Goal: Task Accomplishment & Management: Complete application form

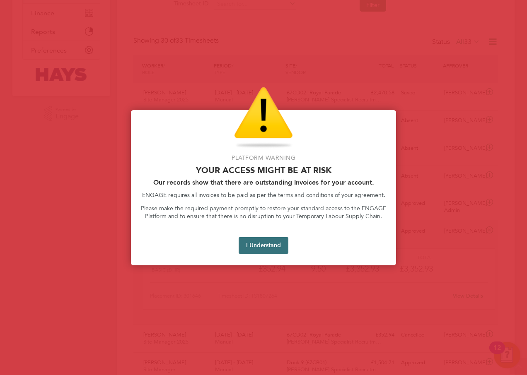
click at [259, 242] on button "I Understand" at bounding box center [264, 245] width 50 height 17
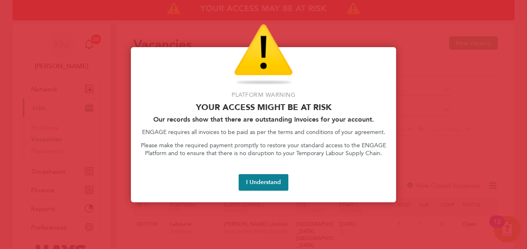
click at [268, 180] on button "I Understand" at bounding box center [264, 182] width 50 height 17
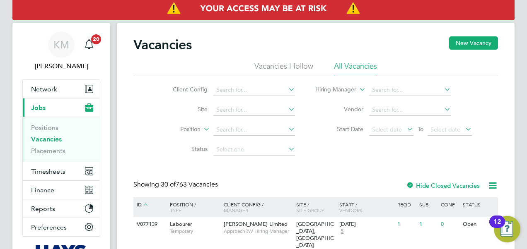
click at [58, 174] on span "Timesheets" at bounding box center [48, 172] width 34 height 8
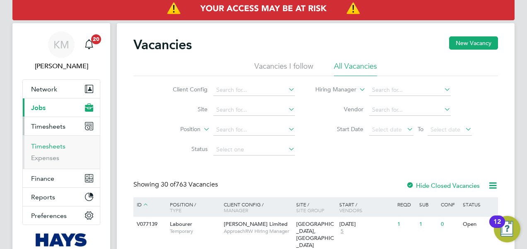
click at [42, 146] on link "Timesheets" at bounding box center [48, 147] width 34 height 8
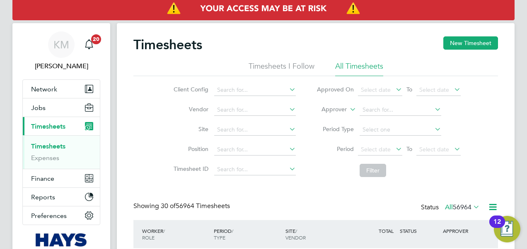
click at [348, 110] on icon at bounding box center [348, 107] width 0 height 7
click at [337, 119] on li "Worker" at bounding box center [326, 119] width 41 height 11
click at [369, 107] on input at bounding box center [401, 110] width 82 height 12
click at [396, 121] on li "Bradley Viv ian" at bounding box center [415, 121] width 112 height 11
type input "[PERSON_NAME]"
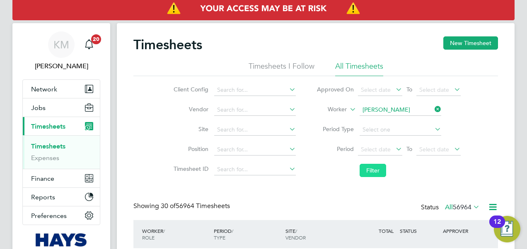
click at [368, 171] on button "Filter" at bounding box center [373, 170] width 27 height 13
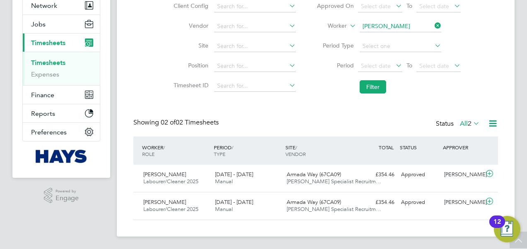
click at [50, 62] on link "Timesheets" at bounding box center [48, 63] width 34 height 8
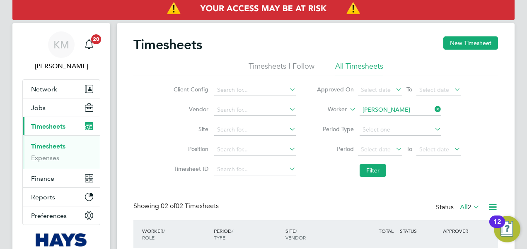
click at [41, 145] on link "Timesheets" at bounding box center [48, 147] width 34 height 8
click at [461, 47] on button "New Timesheet" at bounding box center [470, 42] width 55 height 13
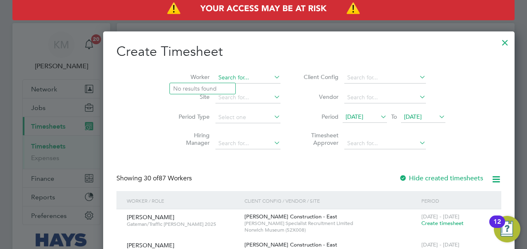
click at [216, 77] on input at bounding box center [248, 78] width 65 height 12
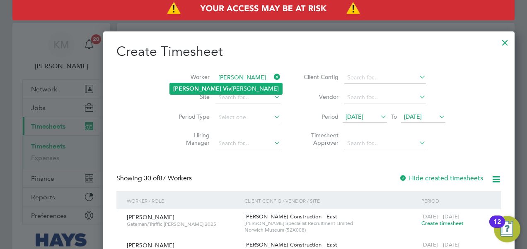
click at [204, 88] on li "Bradley Viv ian" at bounding box center [226, 88] width 112 height 11
type input "[PERSON_NAME]"
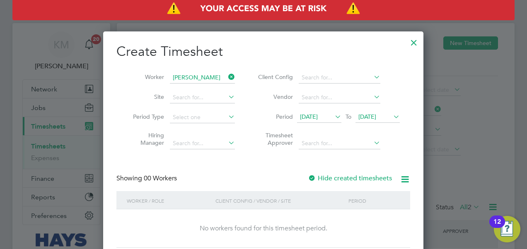
click at [376, 118] on span "26 Aug 2025" at bounding box center [367, 116] width 18 height 7
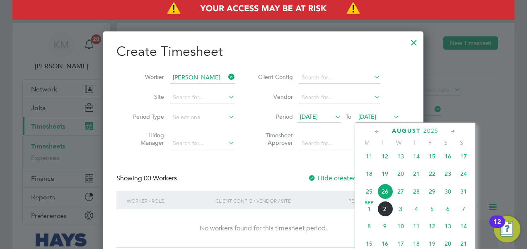
click at [434, 196] on span "29" at bounding box center [432, 192] width 16 height 16
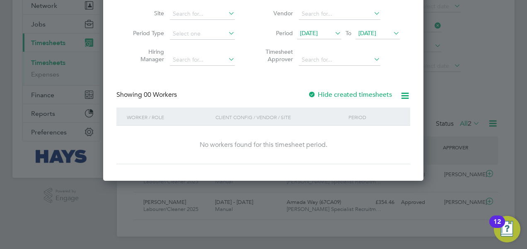
scroll to position [1, 0]
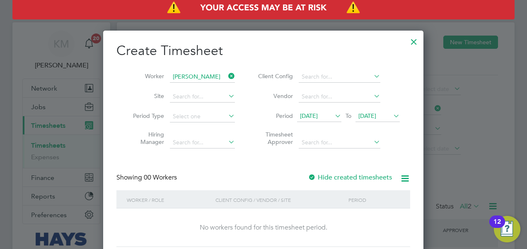
click at [414, 37] on div at bounding box center [414, 39] width 15 height 15
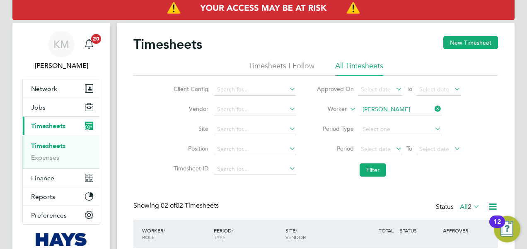
scroll to position [4, 4]
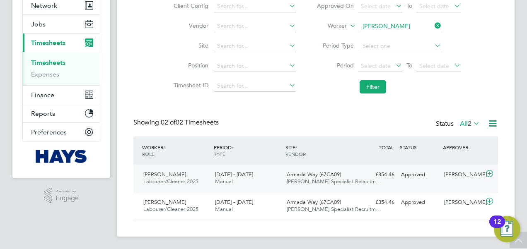
click at [322, 174] on span "Armada Way (67CA09)" at bounding box center [314, 174] width 54 height 7
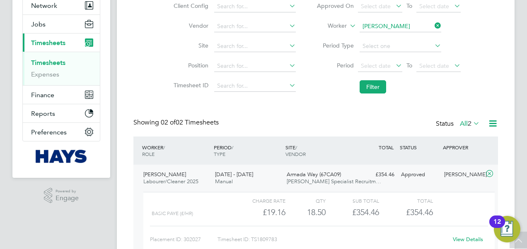
click at [469, 234] on div "View Details" at bounding box center [468, 239] width 41 height 13
click at [470, 238] on link "View Details" at bounding box center [468, 239] width 30 height 7
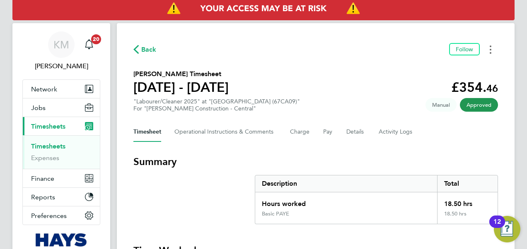
click at [490, 49] on icon "Timesheets Menu" at bounding box center [491, 50] width 2 height 8
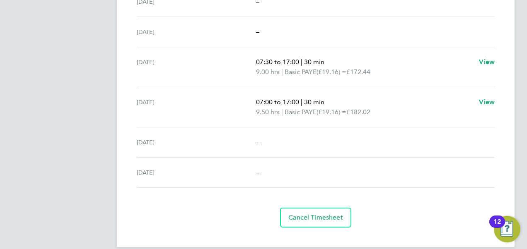
scroll to position [318, 0]
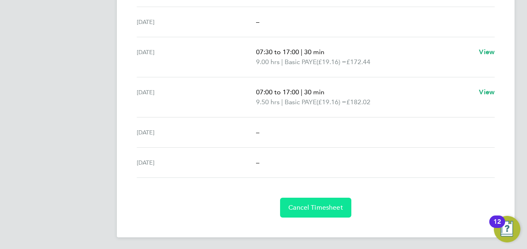
click at [308, 201] on button "Cancel Timesheet" at bounding box center [315, 208] width 71 height 20
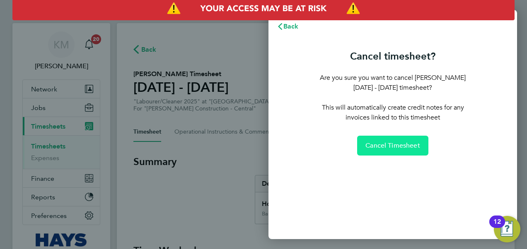
click at [386, 145] on span "Cancel Timesheet" at bounding box center [393, 146] width 55 height 8
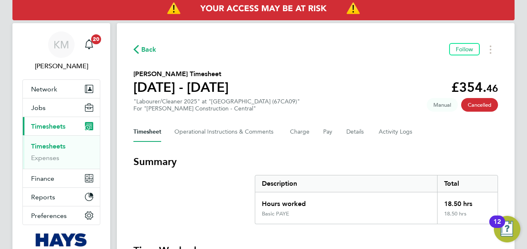
click at [52, 146] on link "Timesheets" at bounding box center [48, 147] width 34 height 8
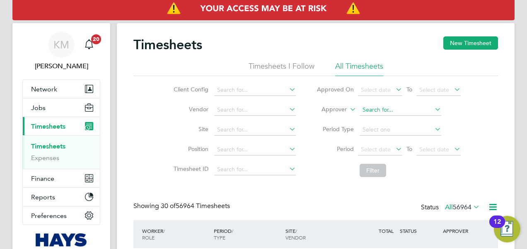
click at [375, 110] on input at bounding box center [401, 110] width 82 height 12
click at [348, 109] on icon at bounding box center [348, 107] width 0 height 7
drag, startPoint x: 338, startPoint y: 116, endPoint x: 354, endPoint y: 110, distance: 17.3
click at [337, 115] on li "Worker" at bounding box center [326, 119] width 41 height 11
click at [373, 109] on input at bounding box center [401, 110] width 82 height 12
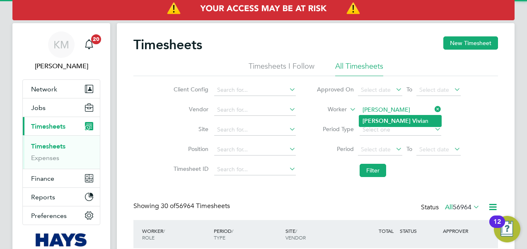
click at [379, 121] on b "Bradley" at bounding box center [387, 121] width 48 height 7
type input "[PERSON_NAME]"
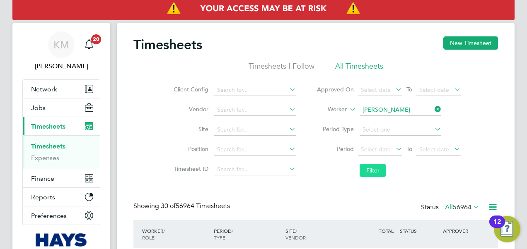
click at [374, 173] on button "Filter" at bounding box center [373, 170] width 27 height 13
click at [462, 45] on button "New Timesheet" at bounding box center [470, 42] width 55 height 13
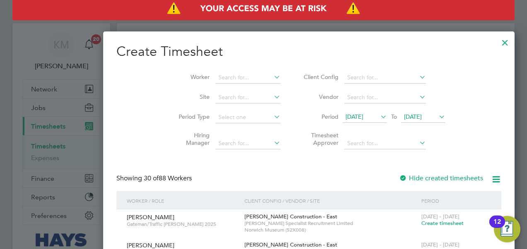
click at [437, 115] on icon at bounding box center [437, 117] width 0 height 12
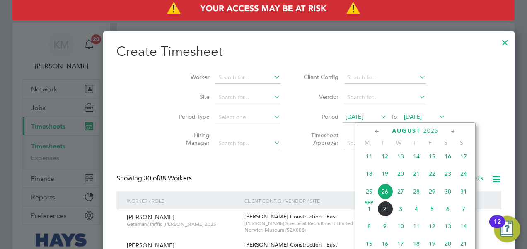
click at [432, 195] on span "29" at bounding box center [432, 192] width 16 height 16
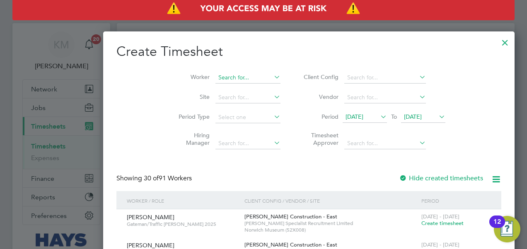
click at [216, 74] on input at bounding box center [248, 78] width 65 height 12
click at [216, 77] on input "Brdaley Viv" at bounding box center [248, 78] width 65 height 12
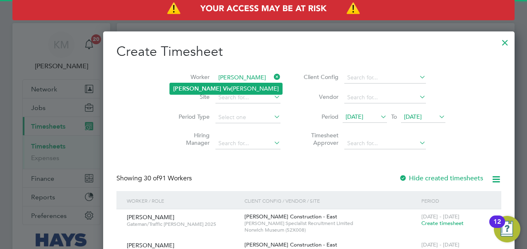
click at [213, 87] on li "Bradley Viv ian" at bounding box center [226, 88] width 112 height 11
type input "[PERSON_NAME]"
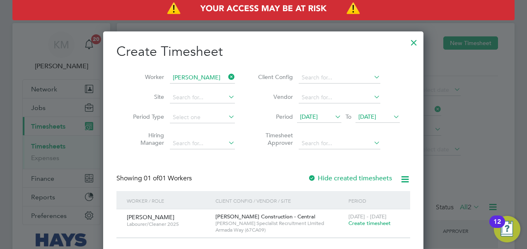
click at [356, 222] on span "Create timesheet" at bounding box center [370, 223] width 42 height 7
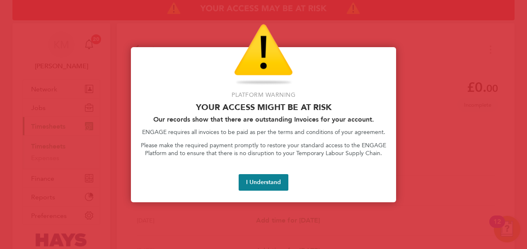
click at [264, 183] on button "I Understand" at bounding box center [264, 182] width 50 height 17
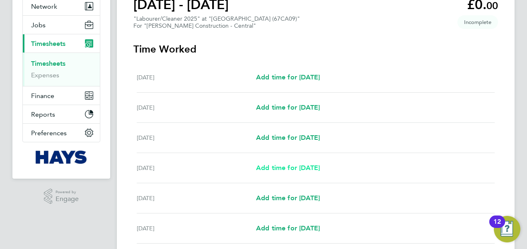
click at [288, 169] on span "Add time for Tue 26 Aug" at bounding box center [288, 168] width 64 height 8
select select "30"
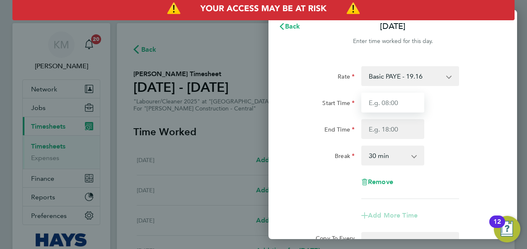
click at [404, 97] on input "Start Time" at bounding box center [392, 103] width 63 height 20
type input "07:30"
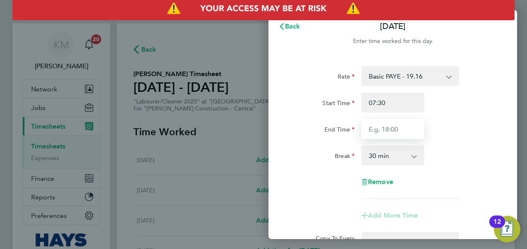
click at [382, 130] on input "End Time" at bounding box center [392, 129] width 63 height 20
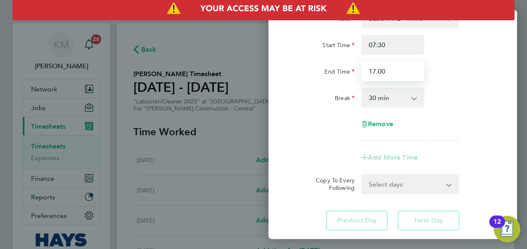
scroll to position [112, 0]
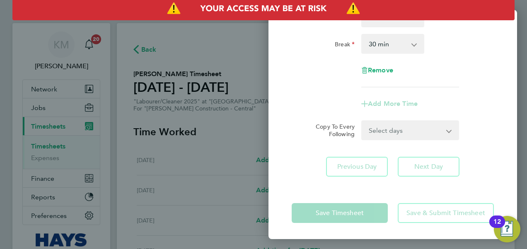
type input "17:00"
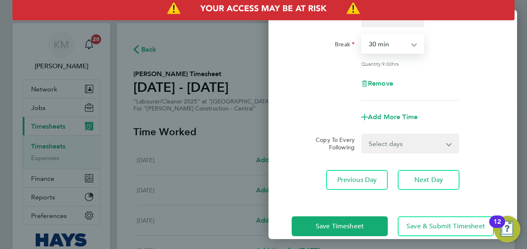
click at [383, 45] on select "0 min 15 min 30 min 45 min 60 min 75 min 90 min" at bounding box center [387, 44] width 51 height 18
click at [362, 35] on select "0 min 15 min 30 min 45 min 60 min 75 min 90 min" at bounding box center [387, 44] width 51 height 18
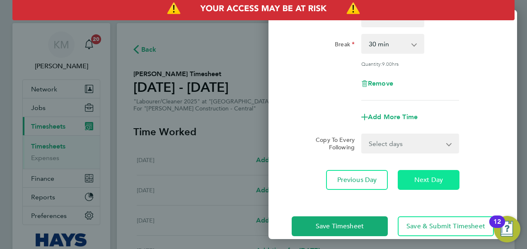
click at [422, 177] on span "Next Day" at bounding box center [428, 180] width 29 height 8
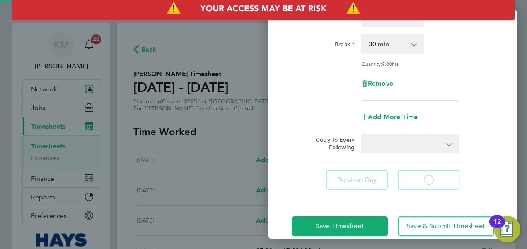
select select "30"
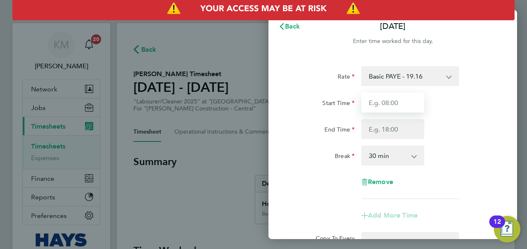
click at [396, 100] on input "Start Time" at bounding box center [392, 103] width 63 height 20
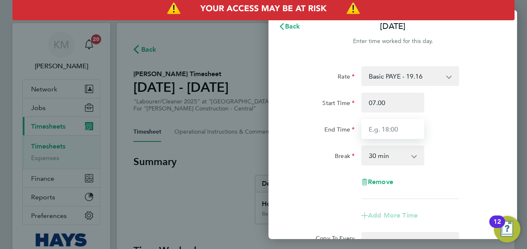
type input "07:00"
type input "17:00"
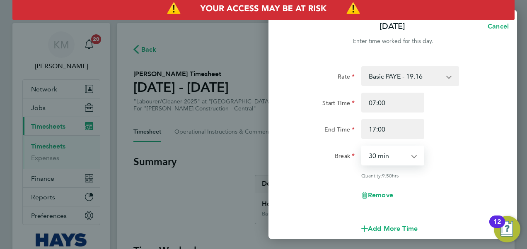
scroll to position [124, 0]
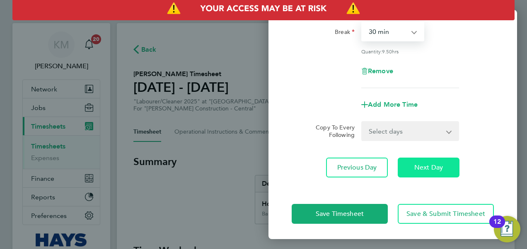
click at [423, 165] on span "Next Day" at bounding box center [428, 168] width 29 height 8
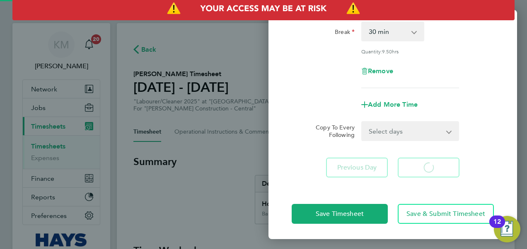
scroll to position [112, 0]
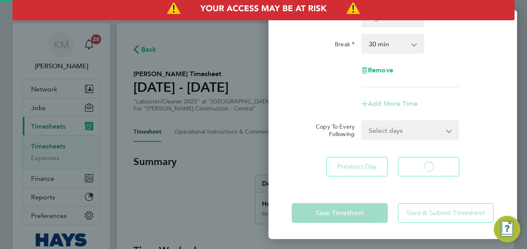
select select "30"
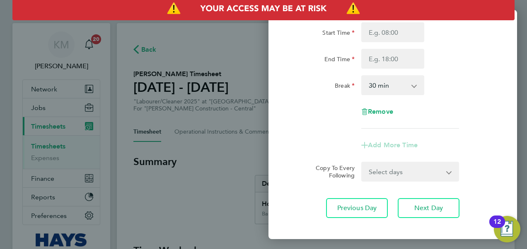
scroll to position [0, 0]
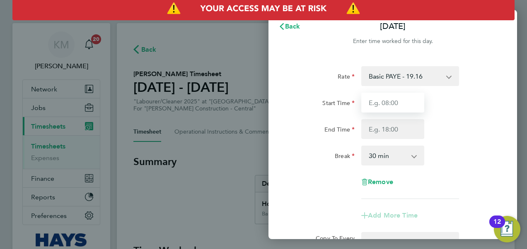
click at [390, 100] on input "Start Time" at bounding box center [392, 103] width 63 height 20
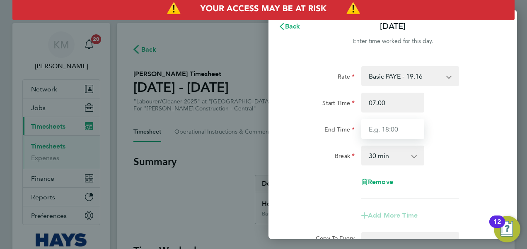
type input "07:00"
type input "17:00"
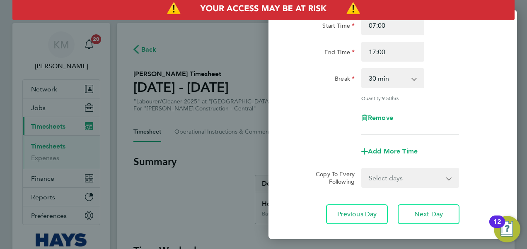
scroll to position [125, 0]
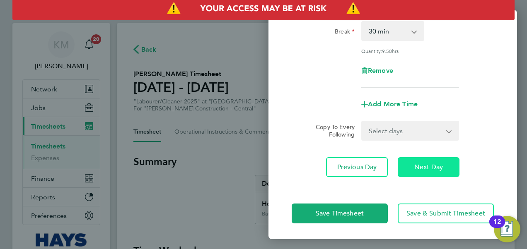
click at [431, 165] on span "Next Day" at bounding box center [428, 167] width 29 height 8
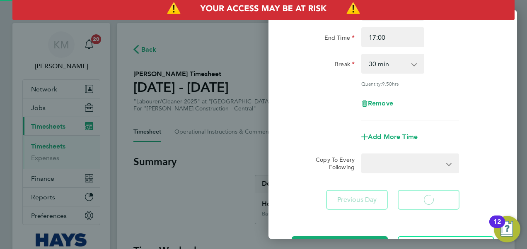
select select "30"
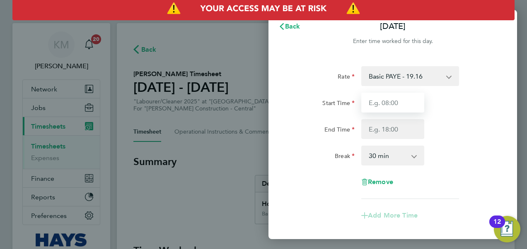
click at [390, 109] on input "Start Time" at bounding box center [392, 103] width 63 height 20
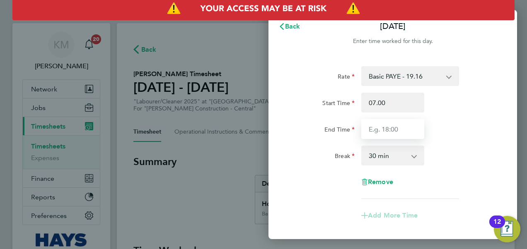
type input "07:00"
type input "17:00"
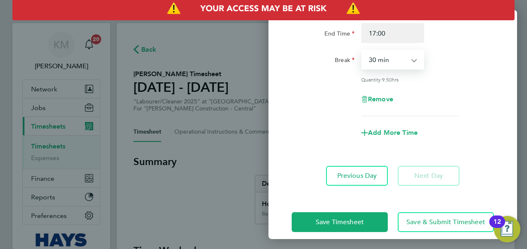
scroll to position [105, 0]
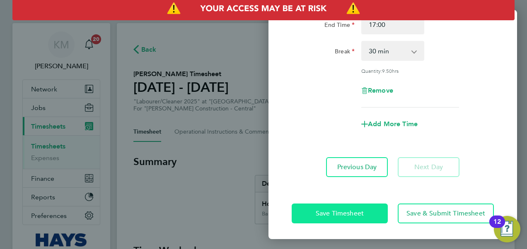
click at [307, 218] on button "Save Timesheet" at bounding box center [340, 214] width 96 height 20
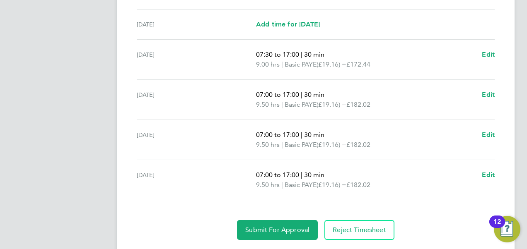
scroll to position [338, 0]
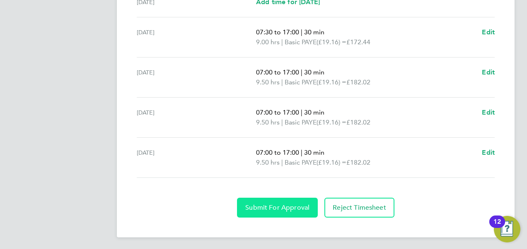
click at [286, 202] on button "Submit For Approval" at bounding box center [277, 208] width 81 height 20
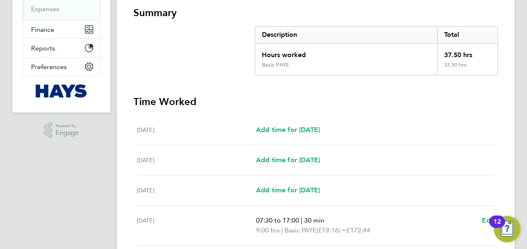
scroll to position [48, 0]
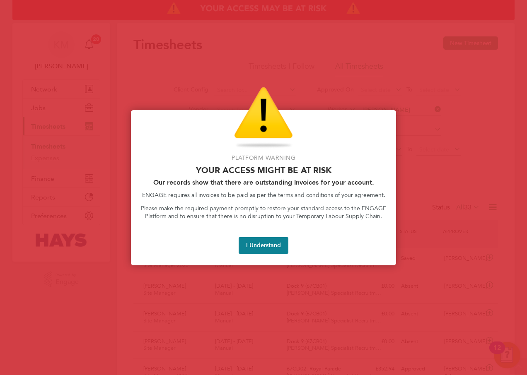
scroll to position [166, 0]
click at [248, 246] on button "I Understand" at bounding box center [264, 245] width 50 height 17
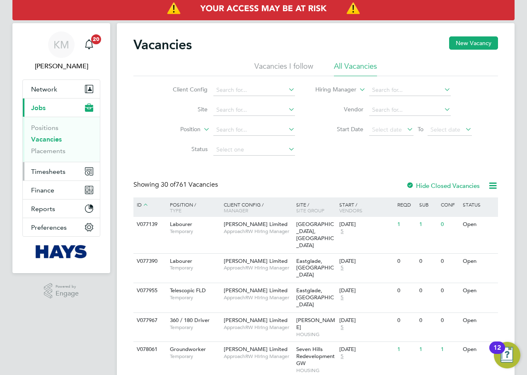
click at [49, 172] on span "Timesheets" at bounding box center [48, 172] width 34 height 8
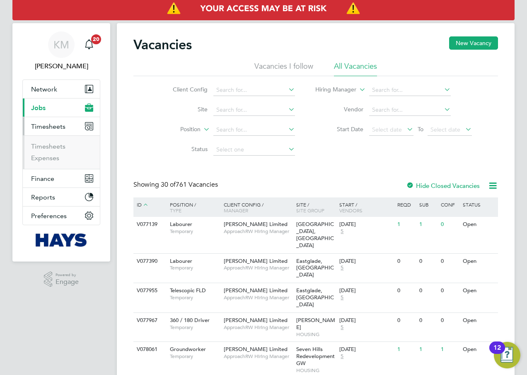
click at [47, 142] on ul "Timesheets Expenses" at bounding box center [61, 153] width 77 height 34
click at [47, 148] on link "Timesheets" at bounding box center [48, 147] width 34 height 8
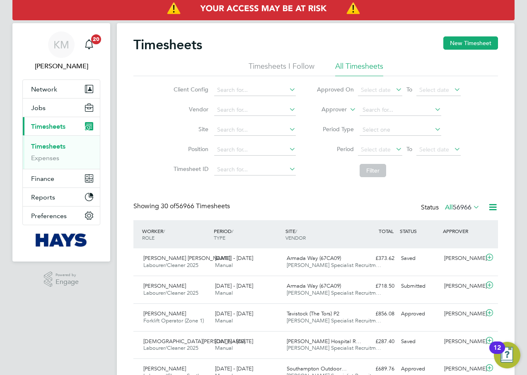
click at [348, 109] on icon at bounding box center [348, 107] width 0 height 7
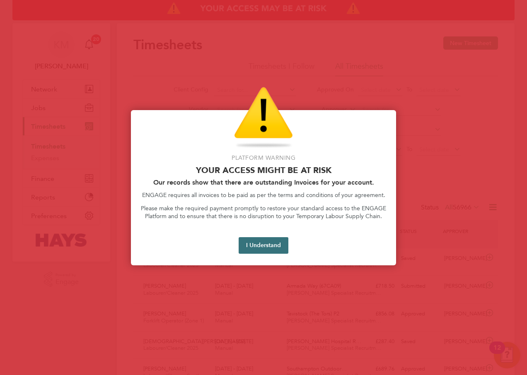
click at [261, 243] on button "I Understand" at bounding box center [264, 245] width 50 height 17
click at [259, 246] on button "I Understand" at bounding box center [264, 245] width 50 height 17
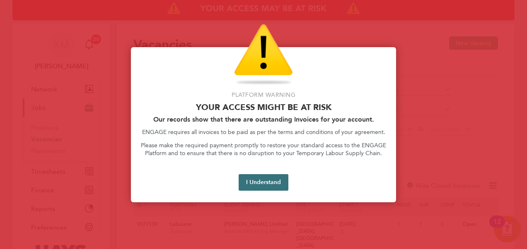
click at [247, 176] on button "I Understand" at bounding box center [264, 182] width 50 height 17
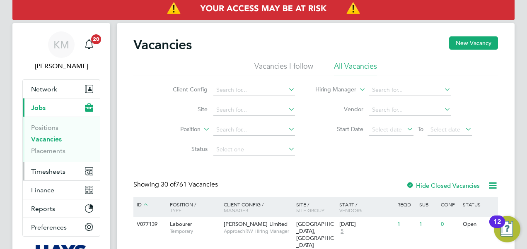
click at [42, 171] on span "Timesheets" at bounding box center [48, 172] width 34 height 8
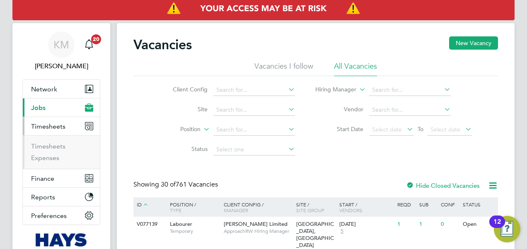
click at [45, 126] on span "Timesheets" at bounding box center [48, 127] width 34 height 8
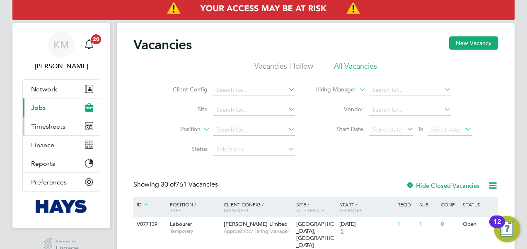
click at [45, 126] on span "Timesheets" at bounding box center [48, 127] width 34 height 8
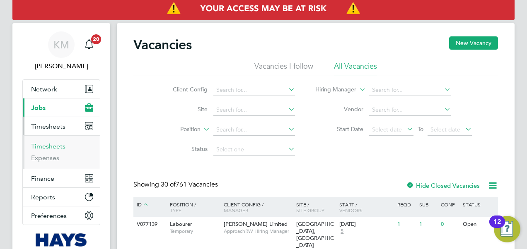
click at [46, 146] on link "Timesheets" at bounding box center [48, 147] width 34 height 8
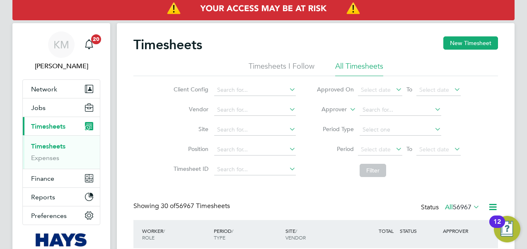
click at [348, 108] on icon at bounding box center [348, 107] width 0 height 7
click at [339, 116] on li "Worker" at bounding box center [326, 119] width 41 height 11
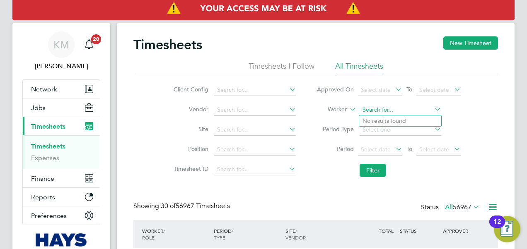
click at [390, 107] on input at bounding box center [401, 110] width 82 height 12
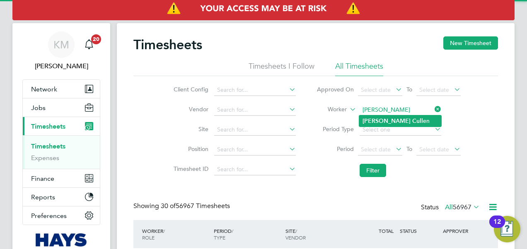
click at [395, 119] on li "[PERSON_NAME] en" at bounding box center [400, 121] width 82 height 11
type input "[PERSON_NAME]"
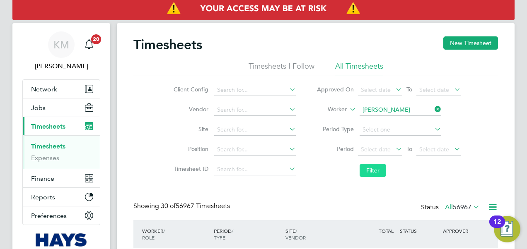
click at [366, 168] on button "Filter" at bounding box center [373, 170] width 27 height 13
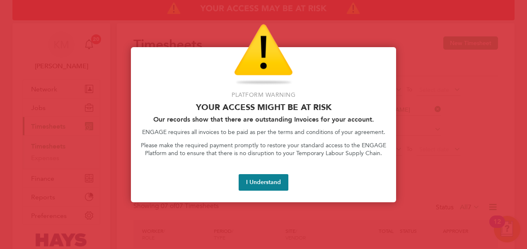
click at [264, 188] on button "I Understand" at bounding box center [264, 182] width 50 height 17
